Goal: Information Seeking & Learning: Check status

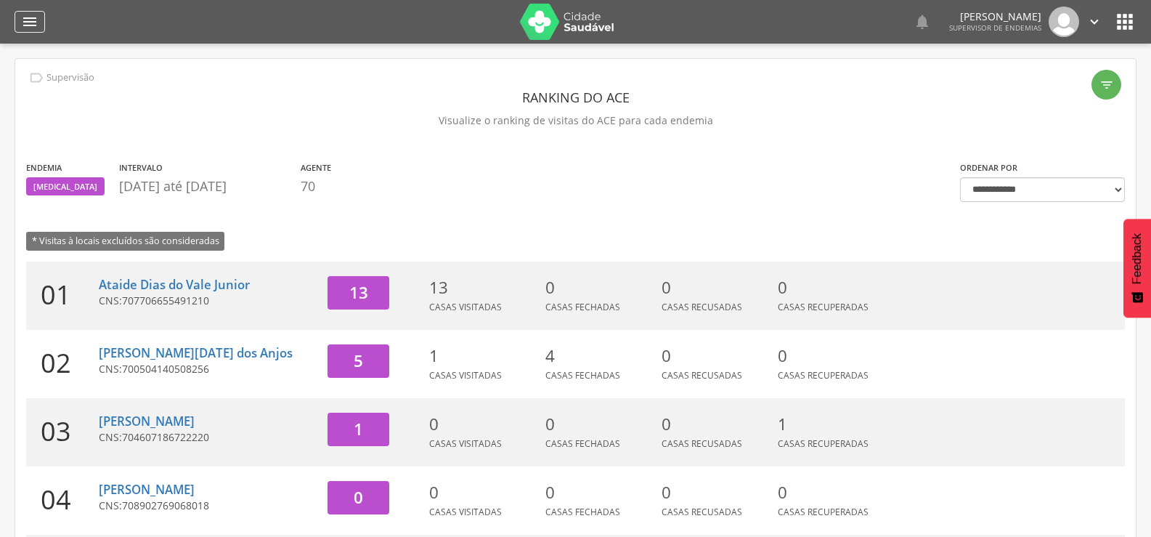
click at [31, 26] on icon "" at bounding box center [29, 21] width 17 height 17
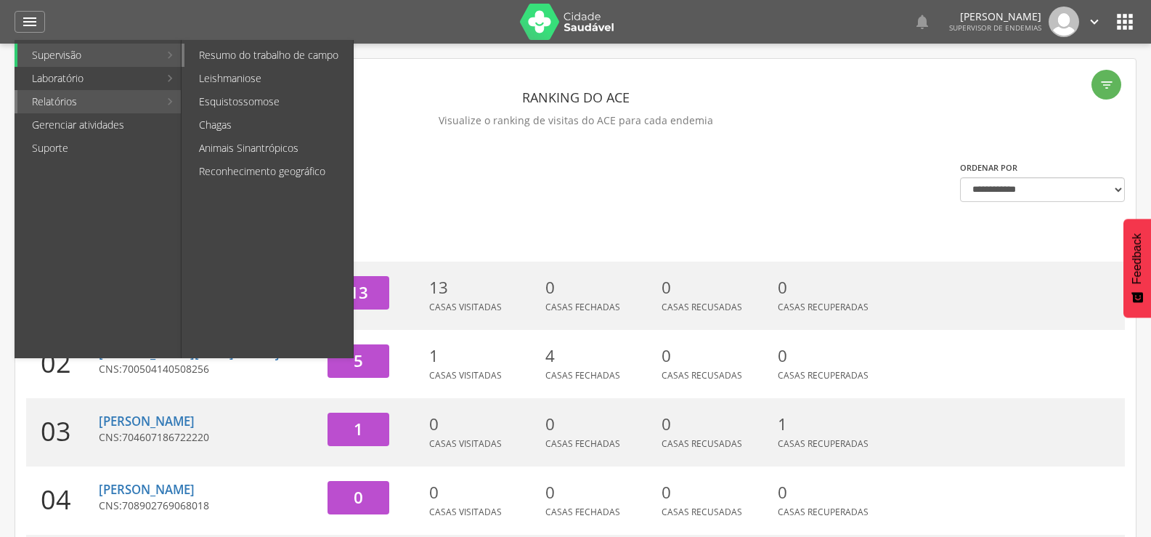
click at [267, 50] on link "Resumo do trabalho de campo" at bounding box center [269, 55] width 169 height 23
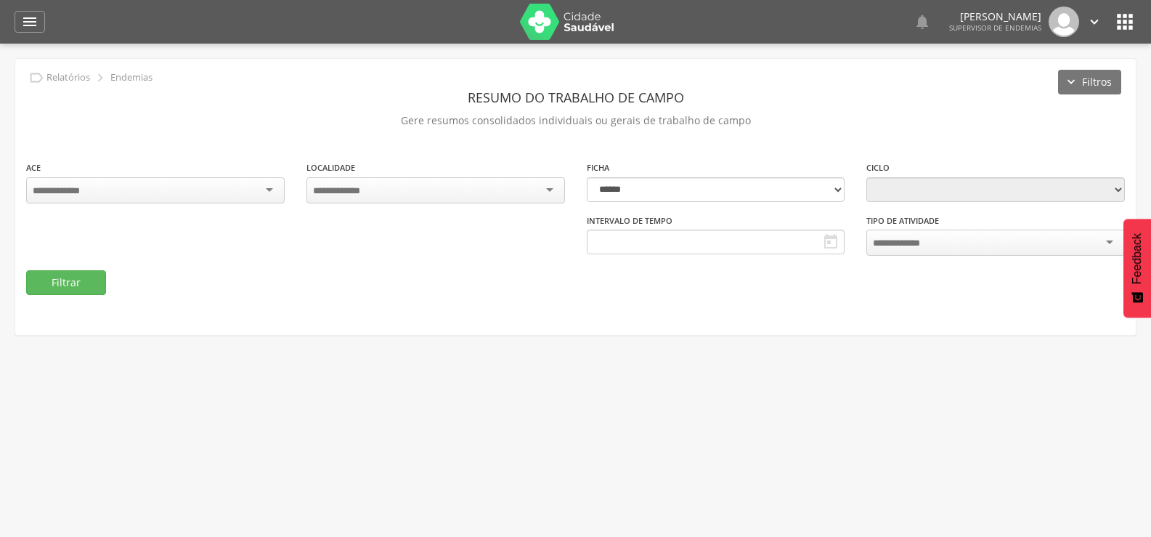
type input "**********"
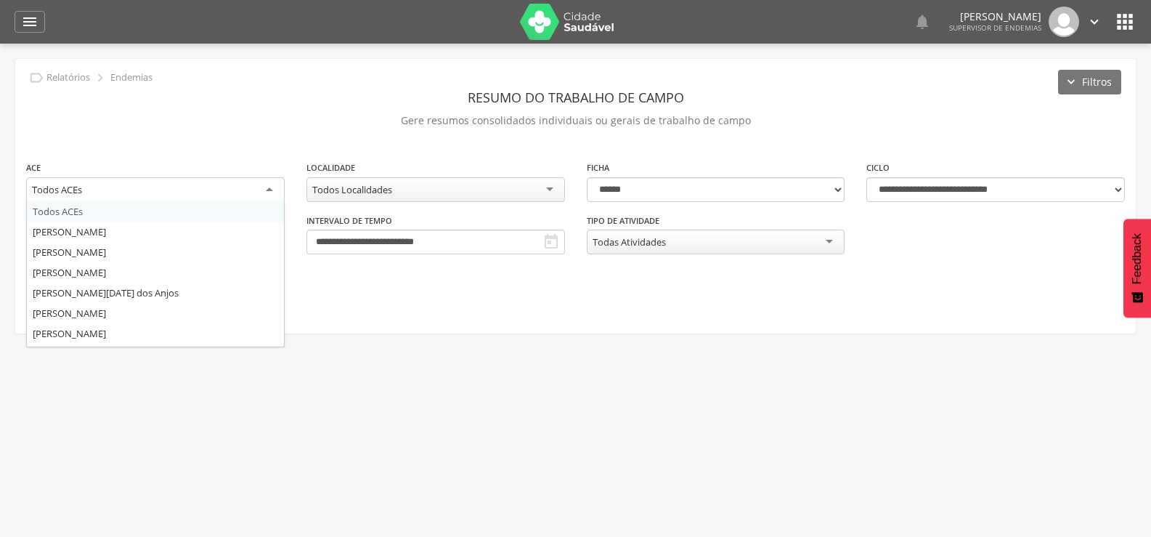
click at [204, 198] on div "Todos ACEs" at bounding box center [155, 190] width 259 height 26
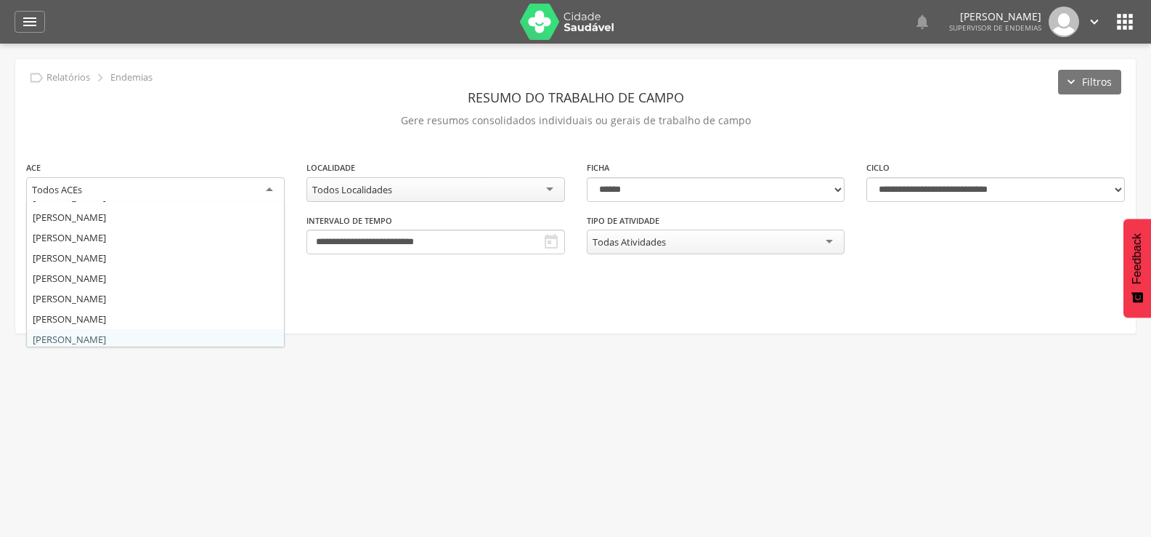
click at [110, 370] on div " Usuários  Perfil do Usuário [PERSON_NAME] CPF: 000.000.000-00, [GEOGRAPHIC_D…" at bounding box center [575, 312] width 1151 height 537
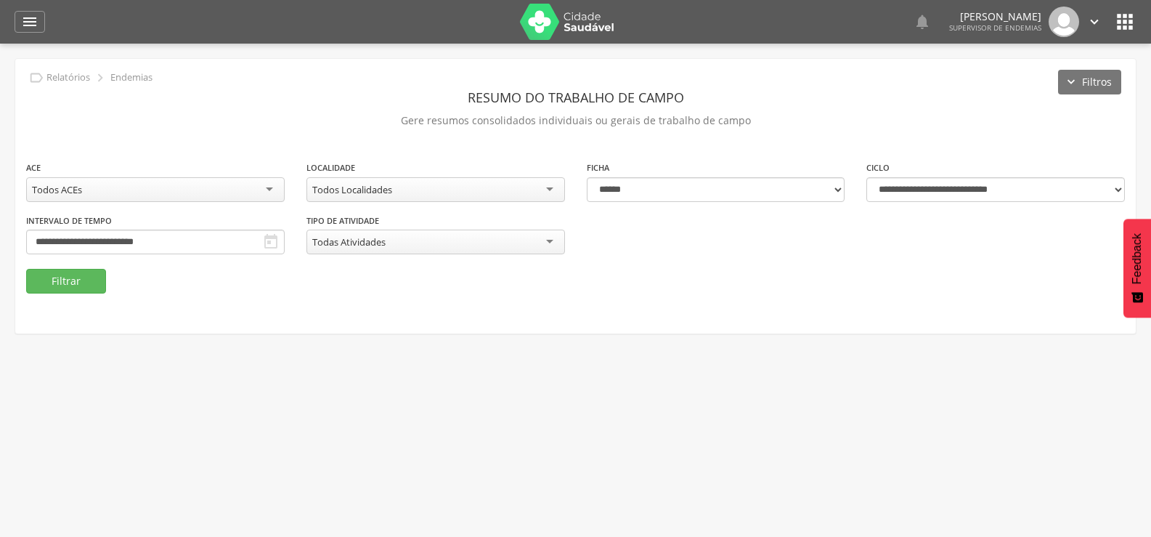
click at [167, 185] on div "Todos ACEs" at bounding box center [155, 189] width 259 height 25
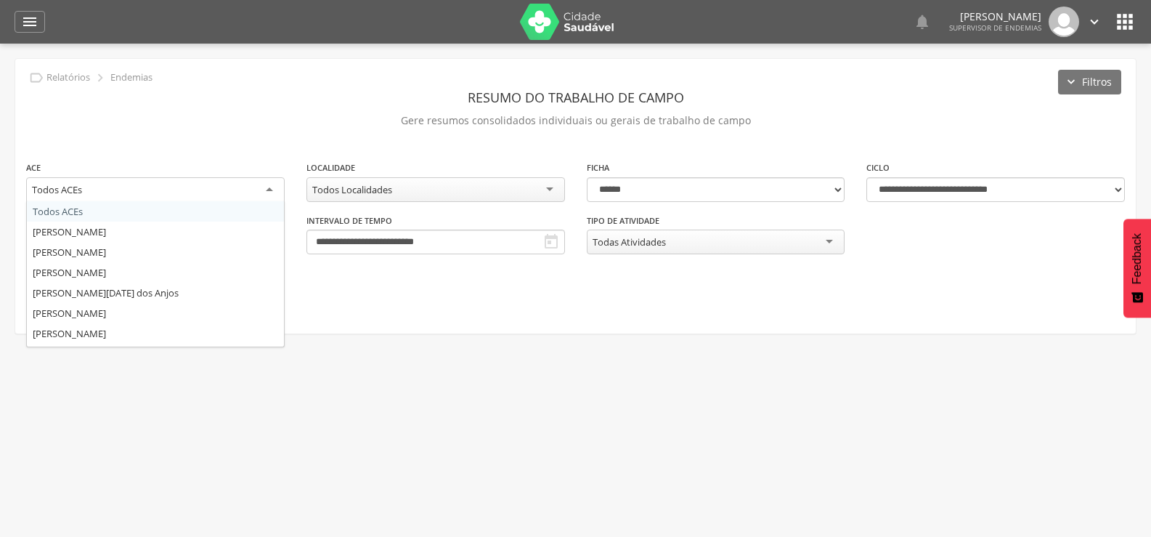
click at [1132, 17] on icon "" at bounding box center [1125, 21] width 23 height 23
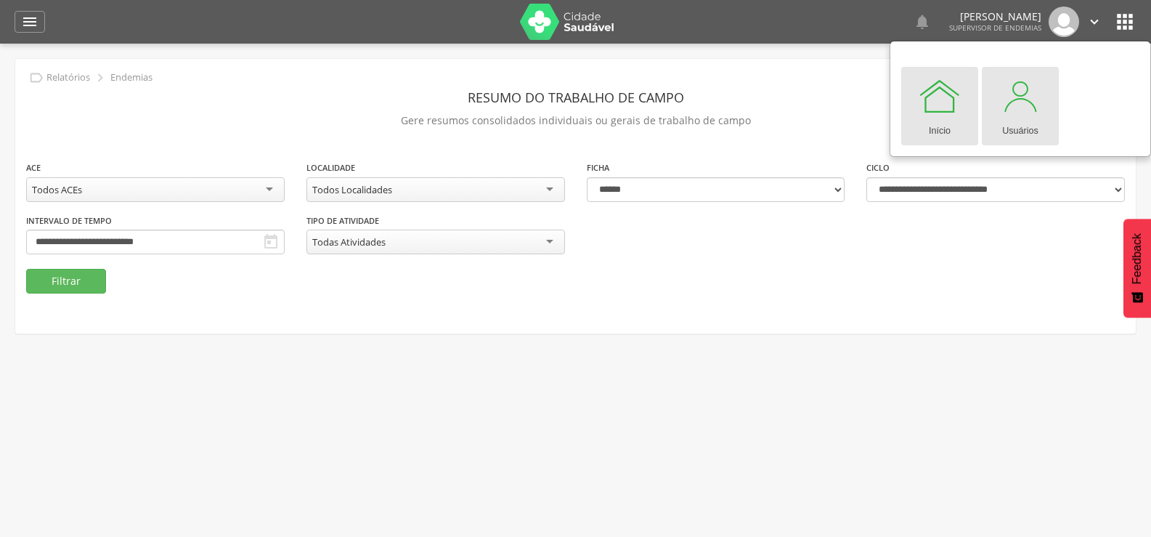
click at [1029, 87] on div at bounding box center [1021, 96] width 44 height 44
